Goal: Information Seeking & Learning: Learn about a topic

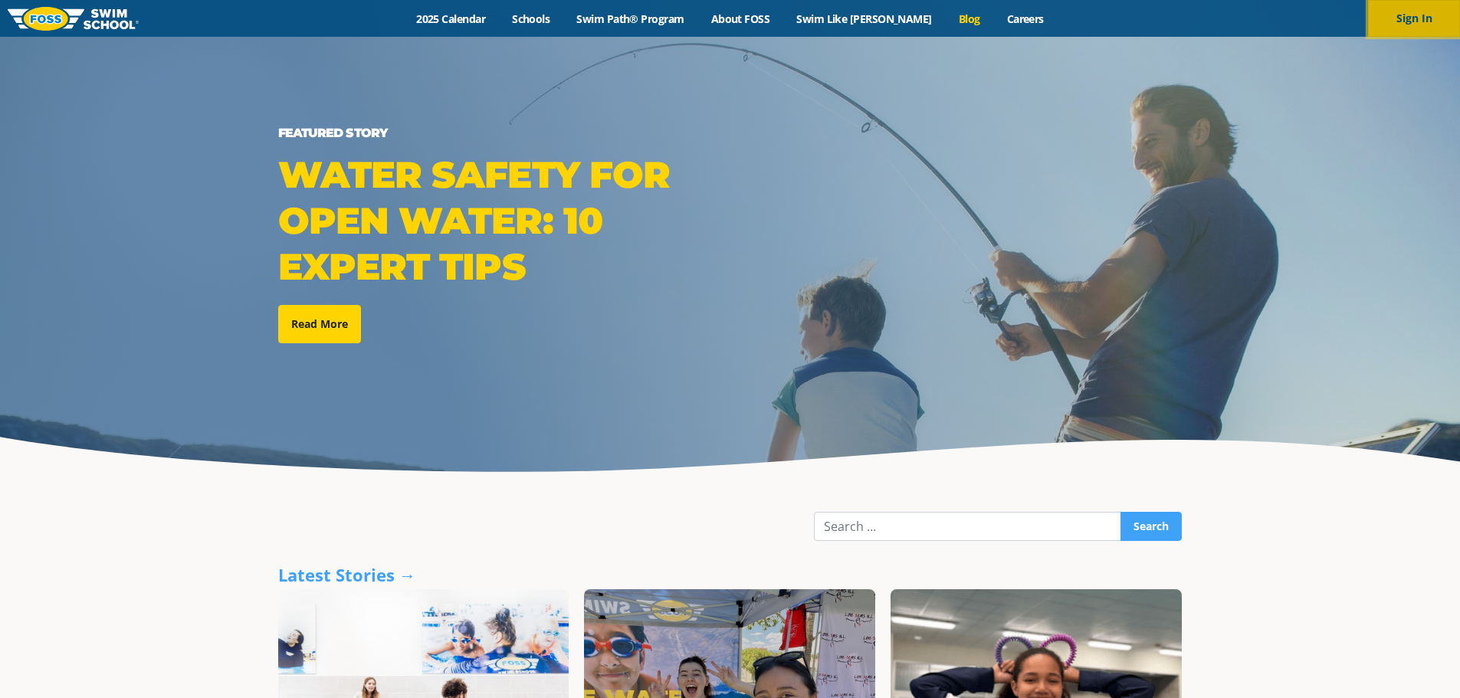
drag, startPoint x: 1411, startPoint y: 18, endPoint x: 1399, endPoint y: 25, distance: 14.5
click at [1411, 18] on button "Sign In" at bounding box center [1414, 18] width 92 height 37
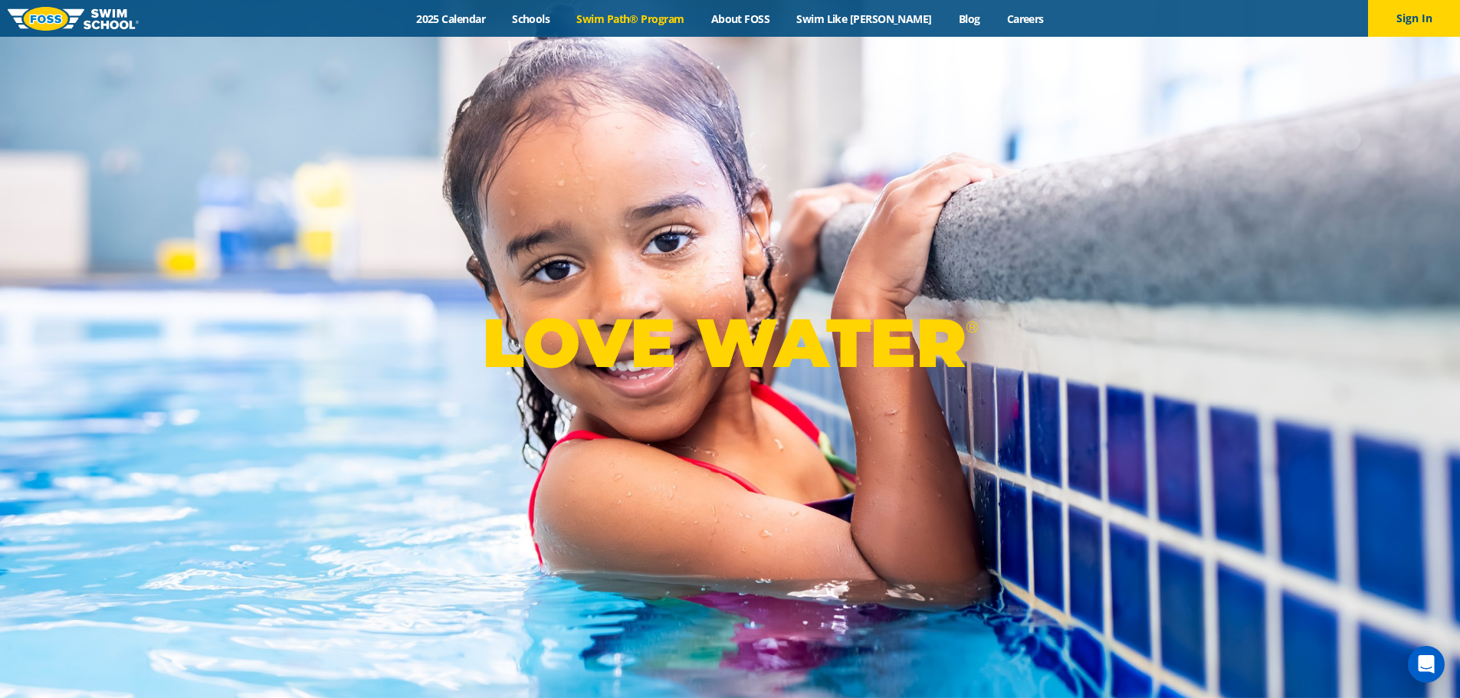
click at [671, 13] on link "Swim Path® Program" at bounding box center [630, 18] width 134 height 15
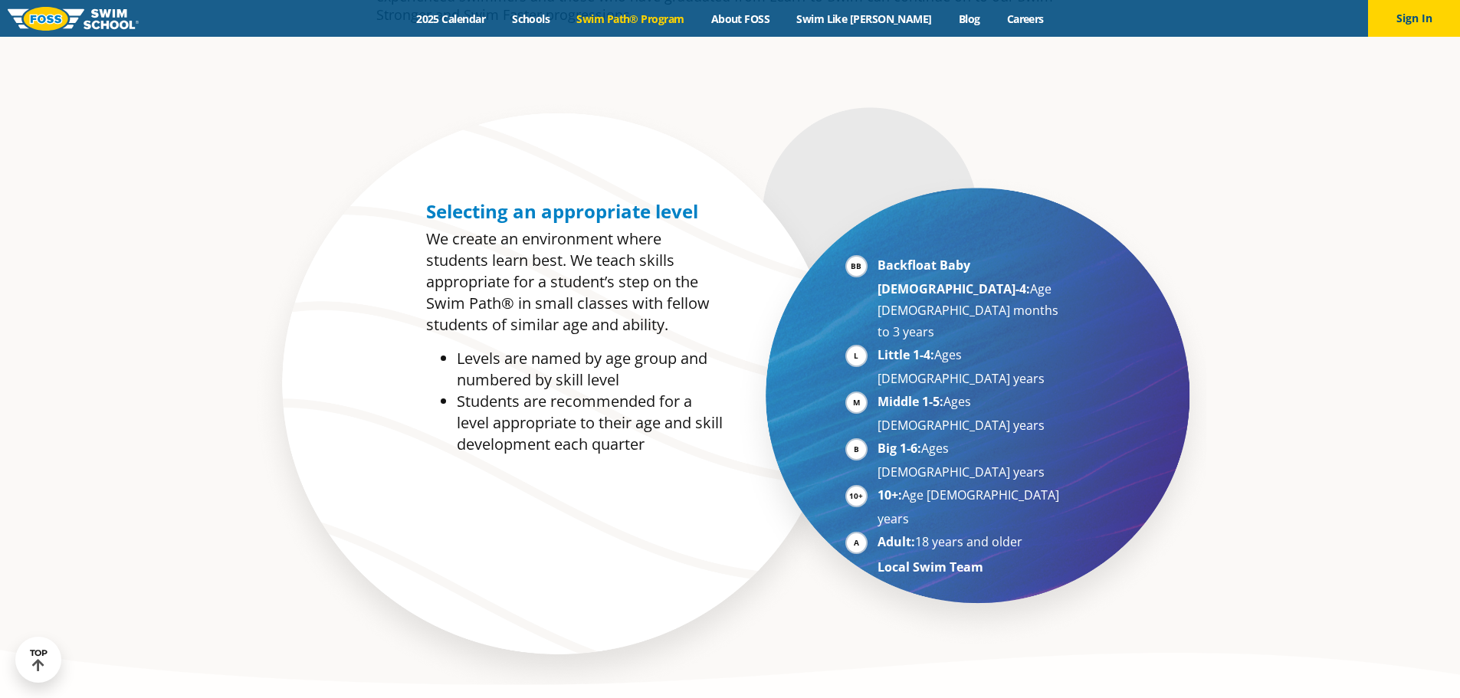
scroll to position [1149, 0]
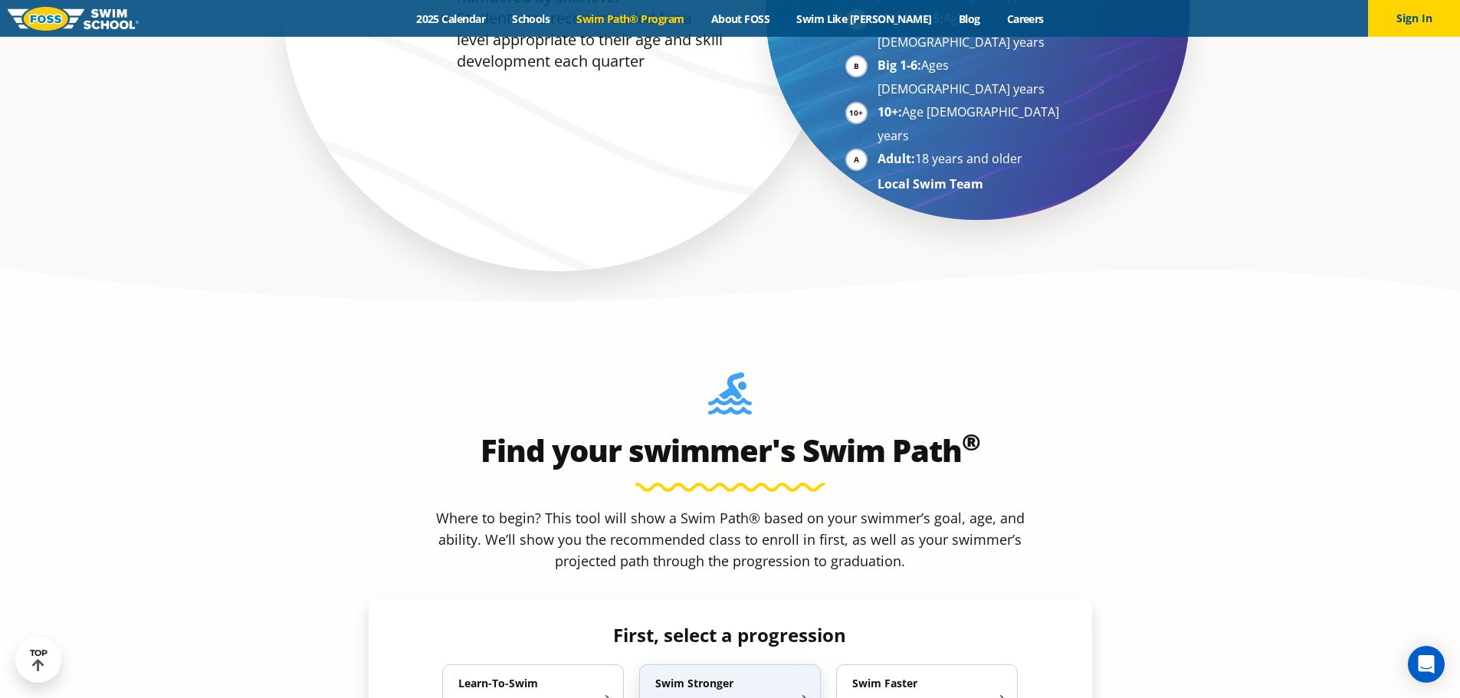
click at [725, 697] on p "Build Strength and Technique [DEMOGRAPHIC_DATA]" at bounding box center [722, 709] width 134 height 25
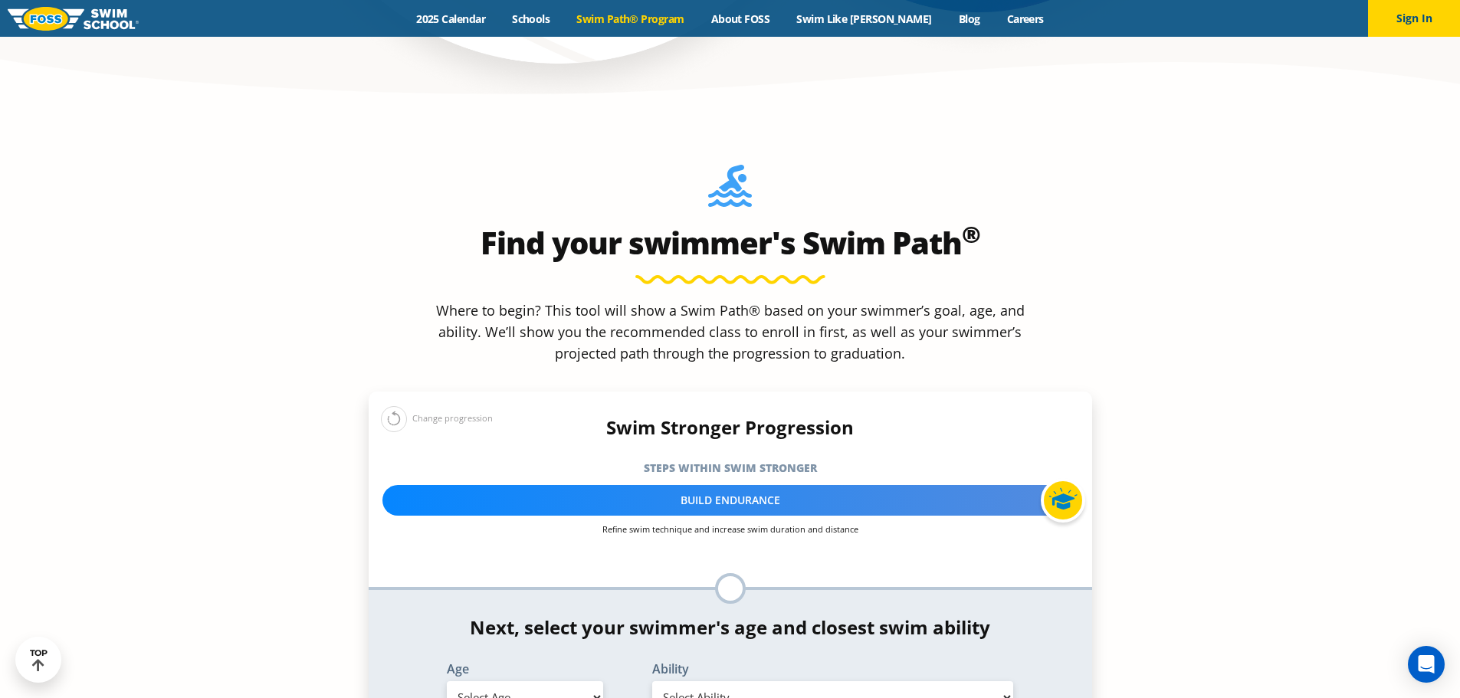
scroll to position [1379, 0]
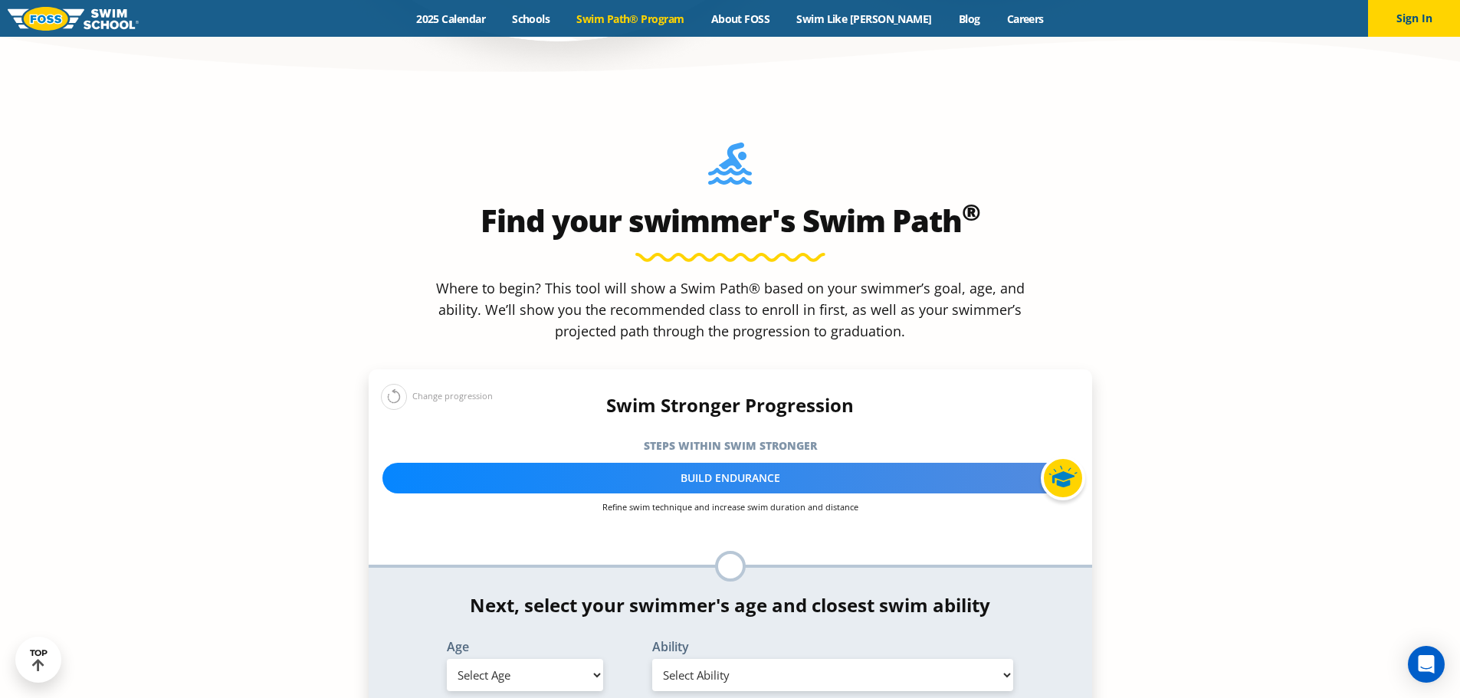
click at [591, 659] on select "Select Age [DEMOGRAPHIC_DATA] months - 1 year 1 year 2 years 3 years 4 years 5 …" at bounding box center [525, 675] width 156 height 32
select select "7-years"
click at [447, 659] on select "Select Age [DEMOGRAPHIC_DATA] months - 1 year 1 year 2 years 3 years 4 years 5 …" at bounding box center [525, 675] width 156 height 32
click at [717, 659] on select "Select Ability First in-water experience When in the water, reliant on a life j…" at bounding box center [833, 675] width 362 height 32
select select "7-years-able-to-swim-front-crawl-40-ft-backstroke-40-ft-and-breaststroke-15-ft"
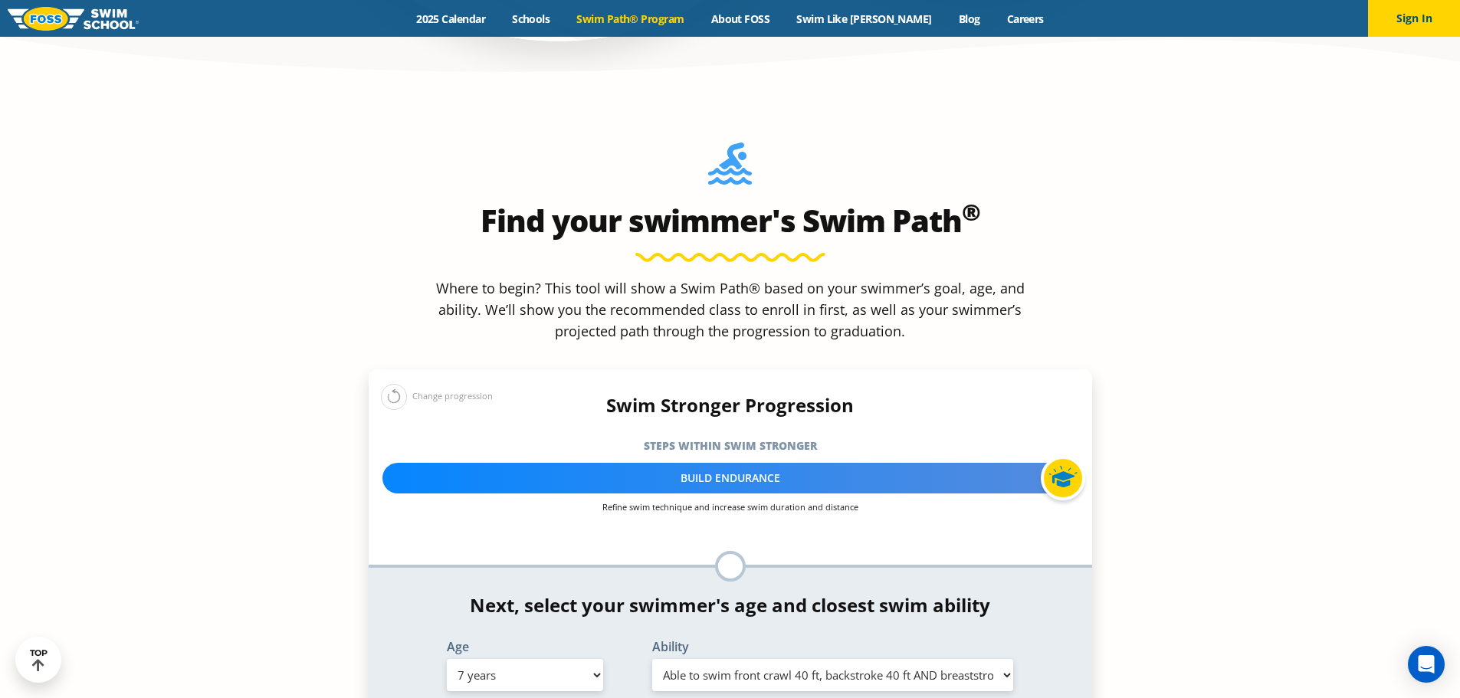
click at [652, 659] on select "Select Ability First in-water experience When in the water, reliant on a life j…" at bounding box center [833, 675] width 362 height 32
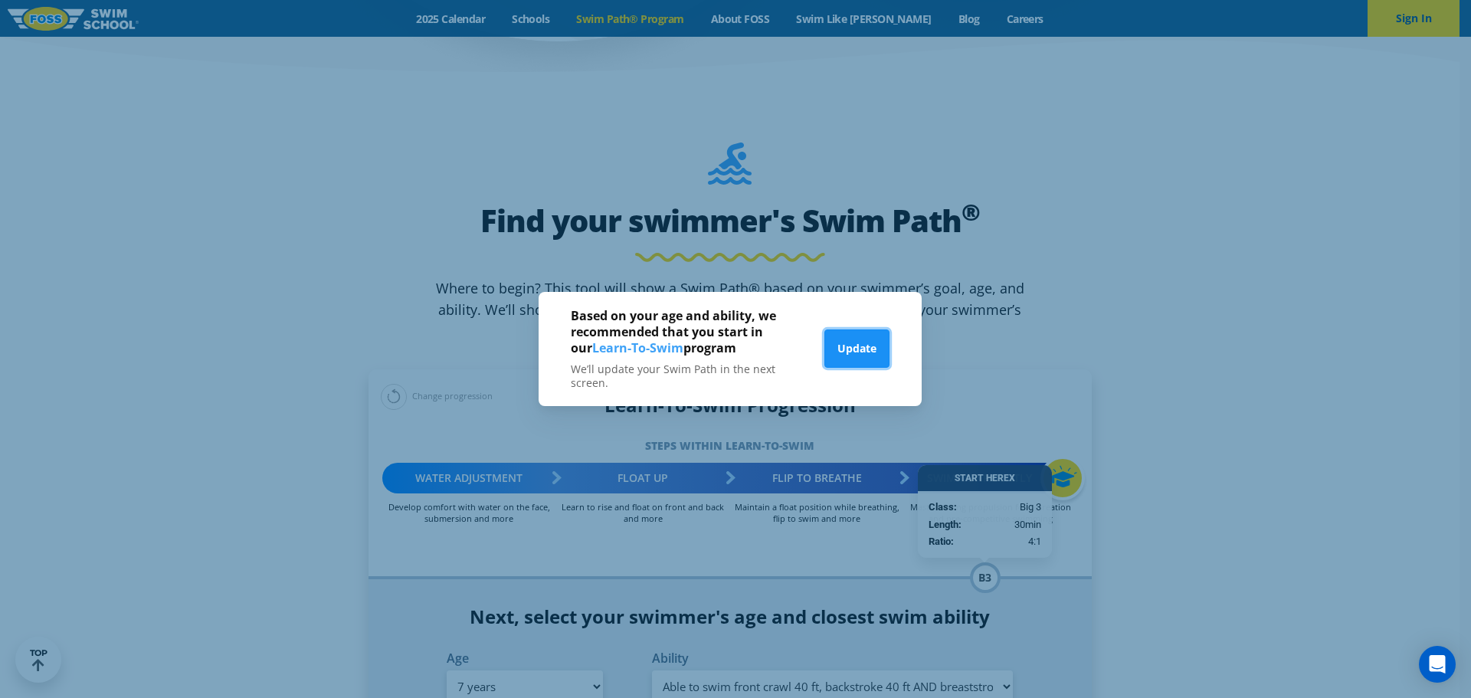
click at [852, 356] on button "Update" at bounding box center [857, 349] width 65 height 38
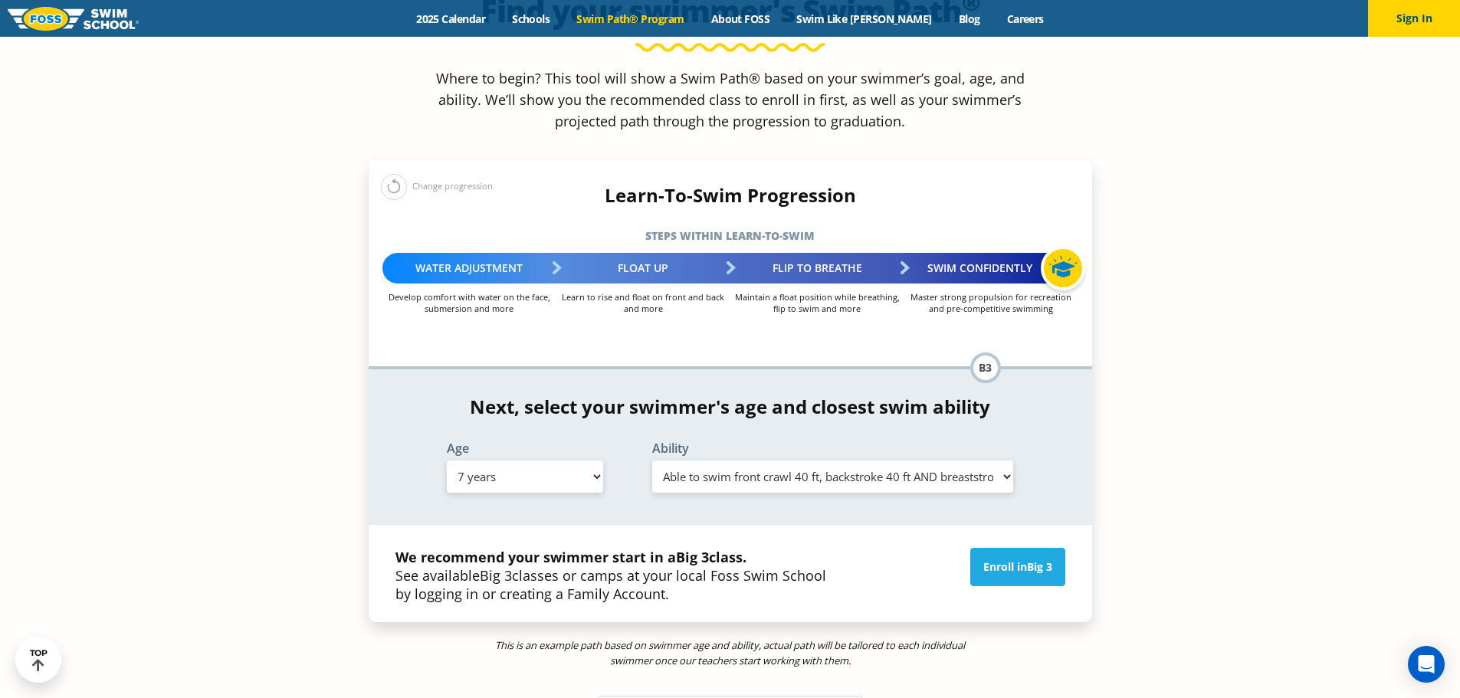
scroll to position [1609, 0]
